Goal: Task Accomplishment & Management: Manage account settings

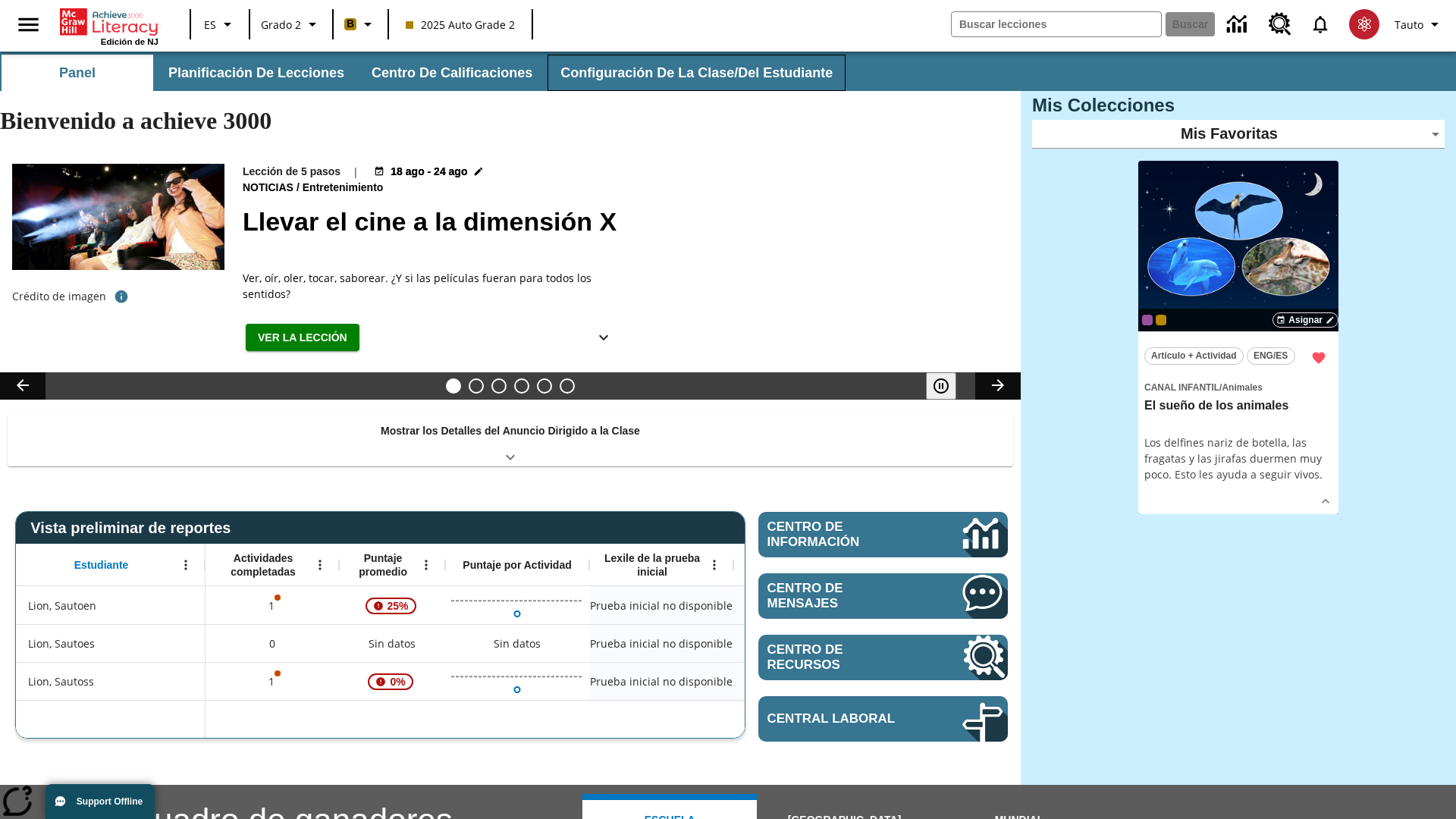
click at [686, 73] on button "Configuración de la clase/del estudiante" at bounding box center [697, 73] width 298 height 37
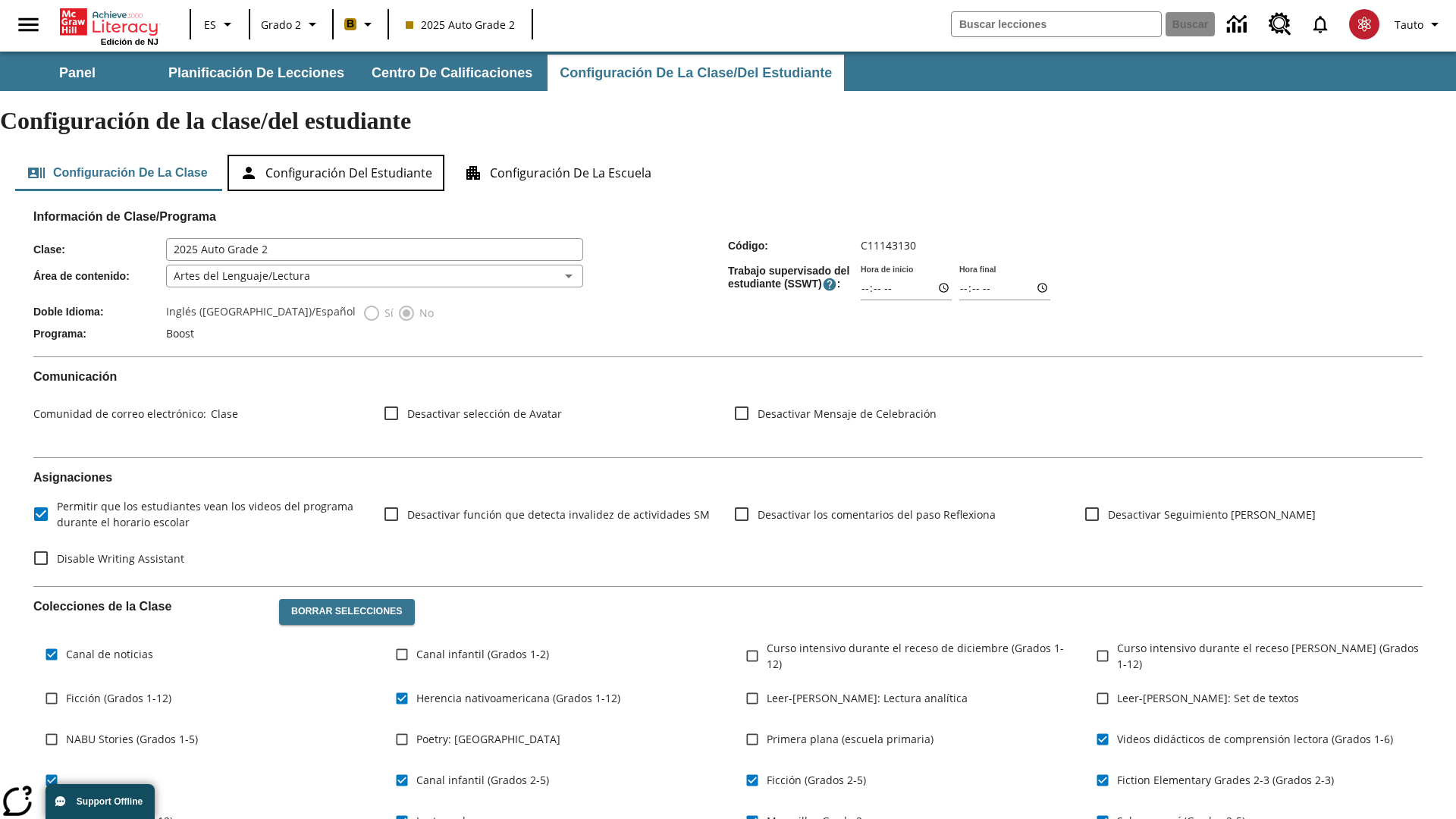
click at [338, 155] on button "Configuración del estudiante" at bounding box center [336, 173] width 217 height 37
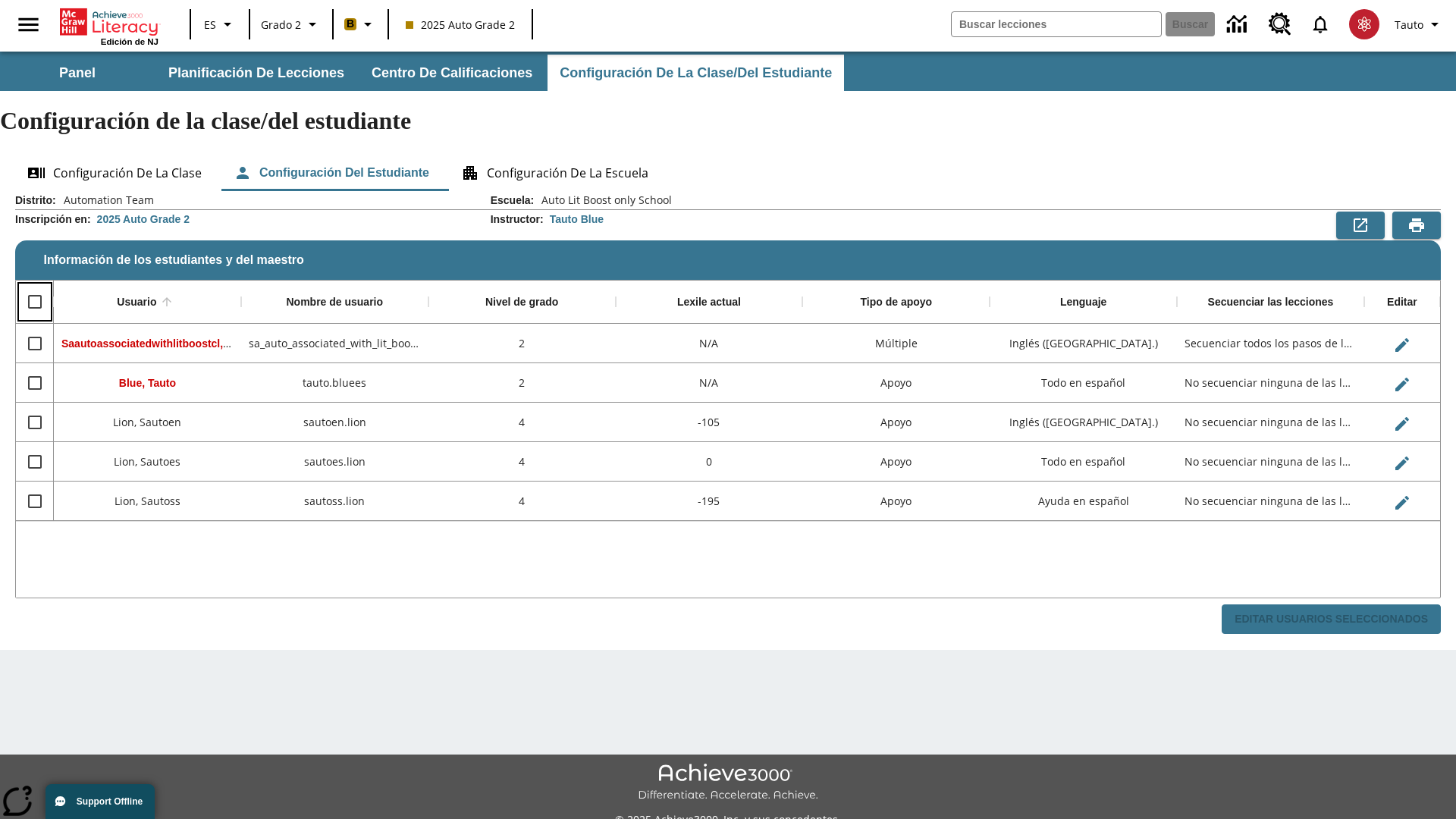
click at [34, 286] on input "Select all rows" at bounding box center [35, 301] width 32 height 32
checkbox input "true"
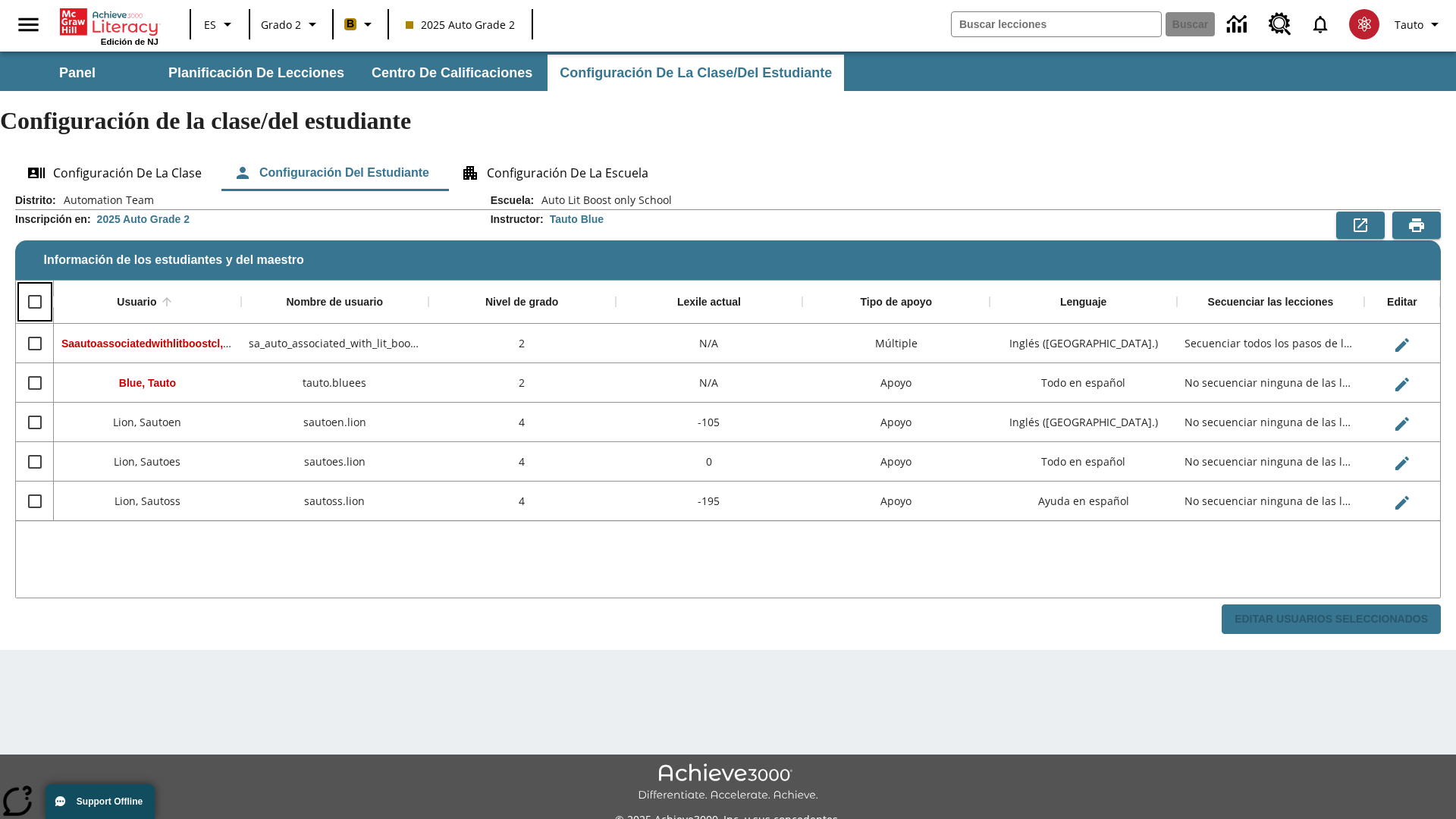
checkbox input "true"
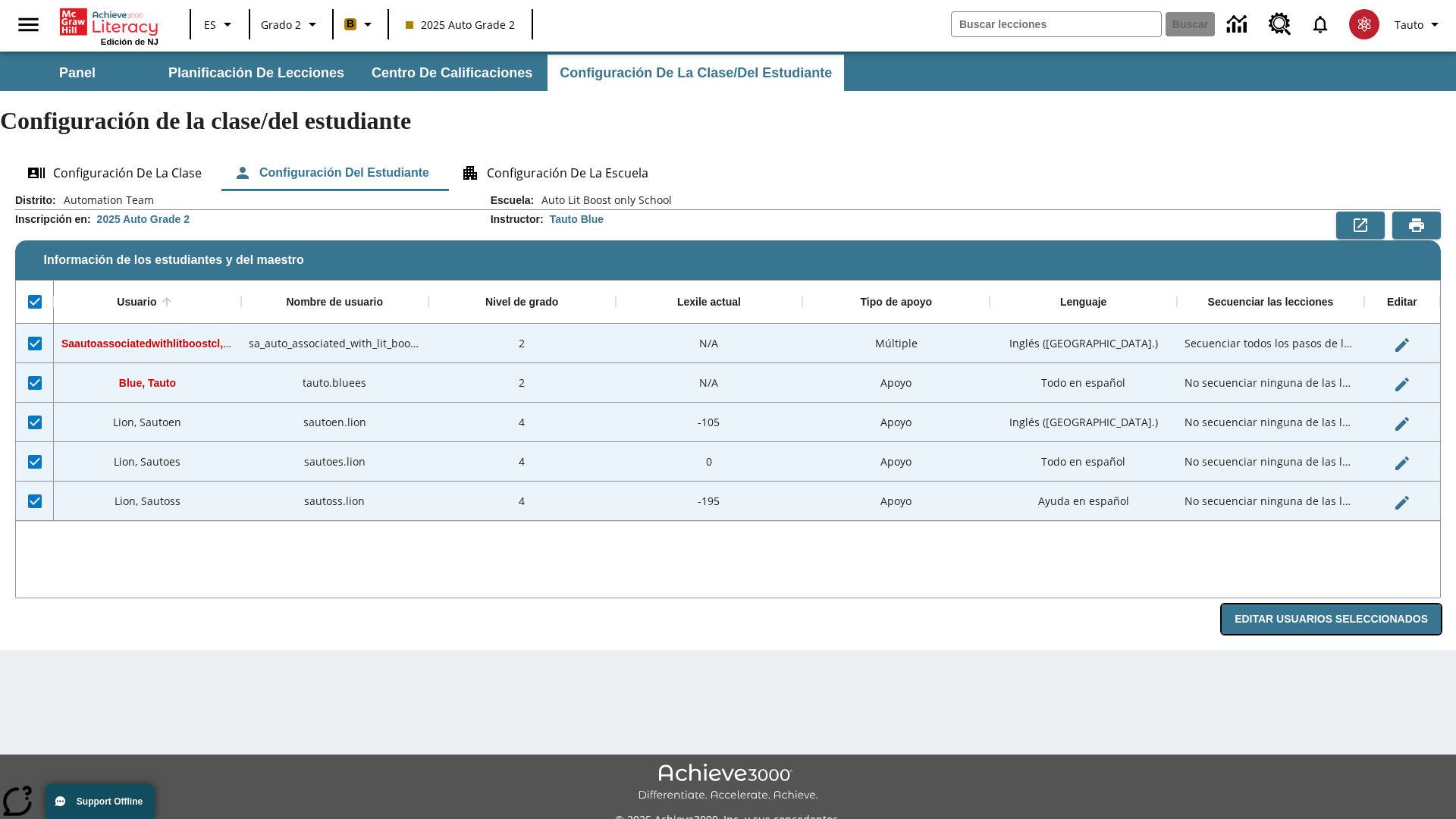
click at [1337, 604] on button "Editar Usuarios Seleccionados" at bounding box center [1331, 619] width 219 height 30
